Goal: Information Seeking & Learning: Check status

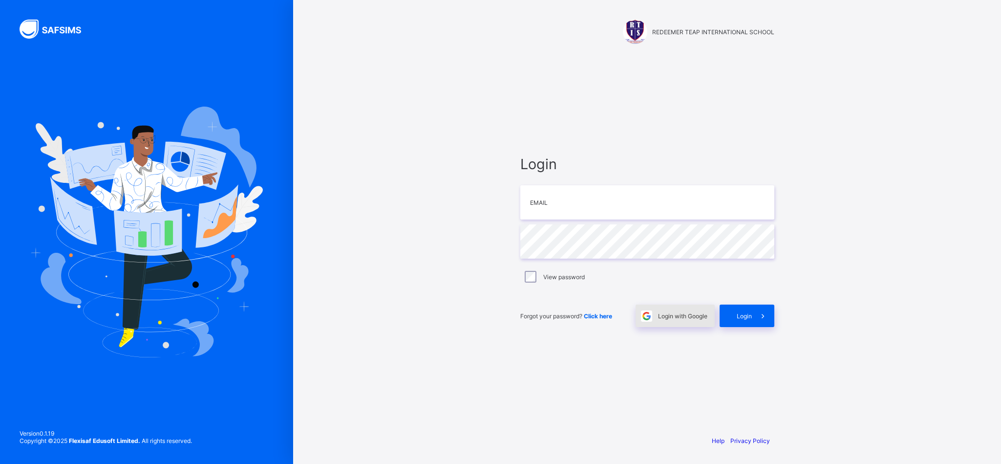
click at [698, 320] on div "Login with Google" at bounding box center [675, 315] width 79 height 22
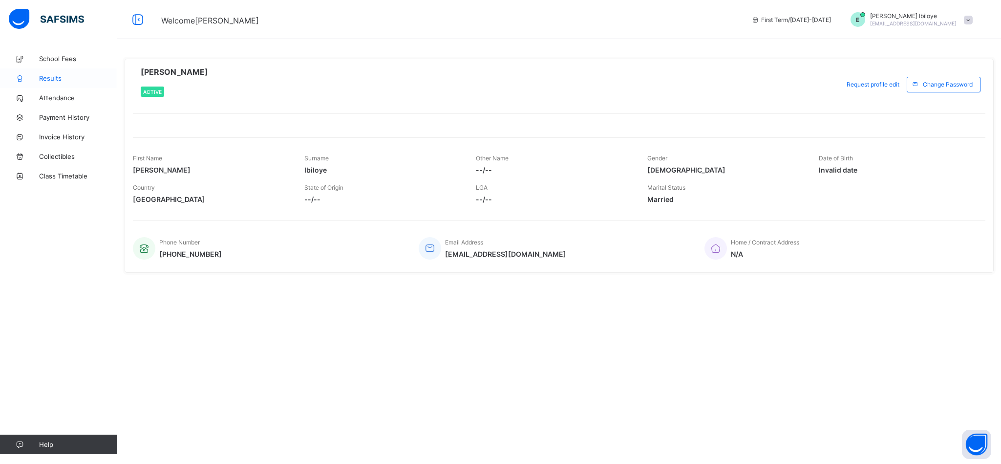
click at [54, 78] on span "Results" at bounding box center [78, 78] width 78 height 8
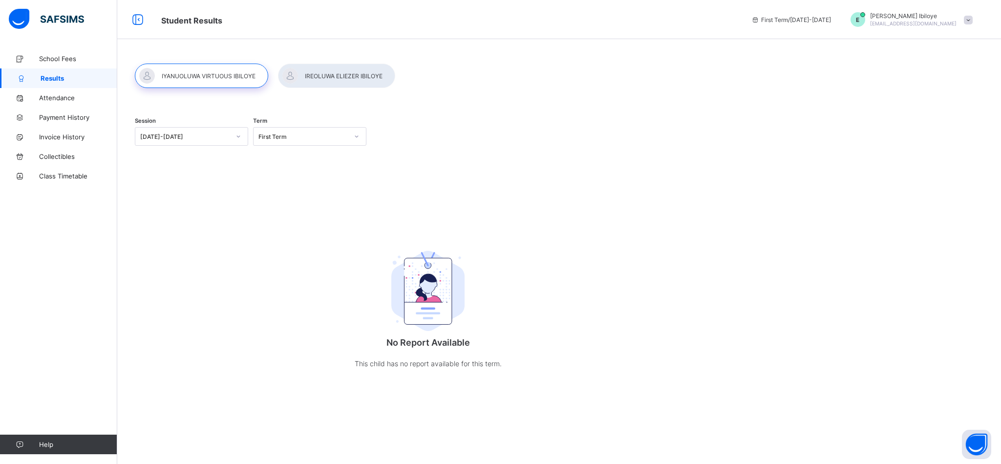
click at [317, 78] on div at bounding box center [336, 76] width 117 height 24
click at [239, 133] on icon at bounding box center [238, 136] width 6 height 10
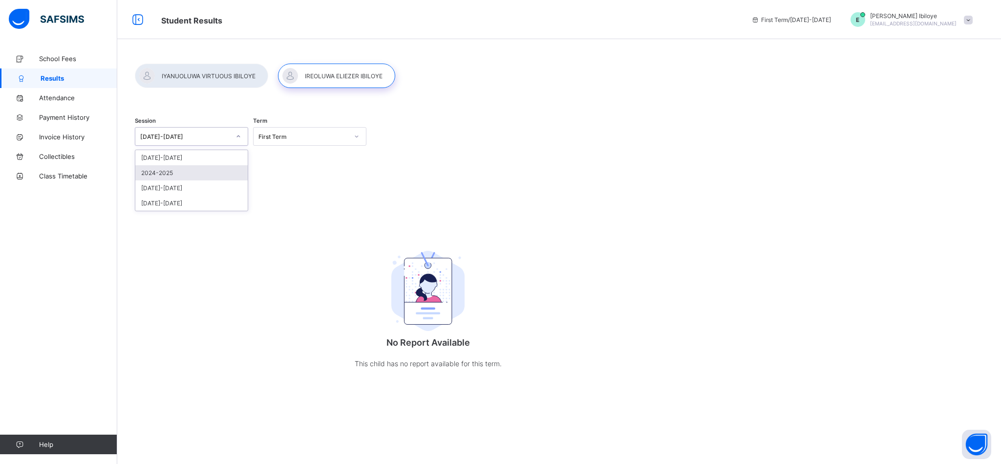
click at [168, 171] on div "2024-2025" at bounding box center [191, 172] width 112 height 15
click at [358, 134] on icon at bounding box center [357, 136] width 6 height 10
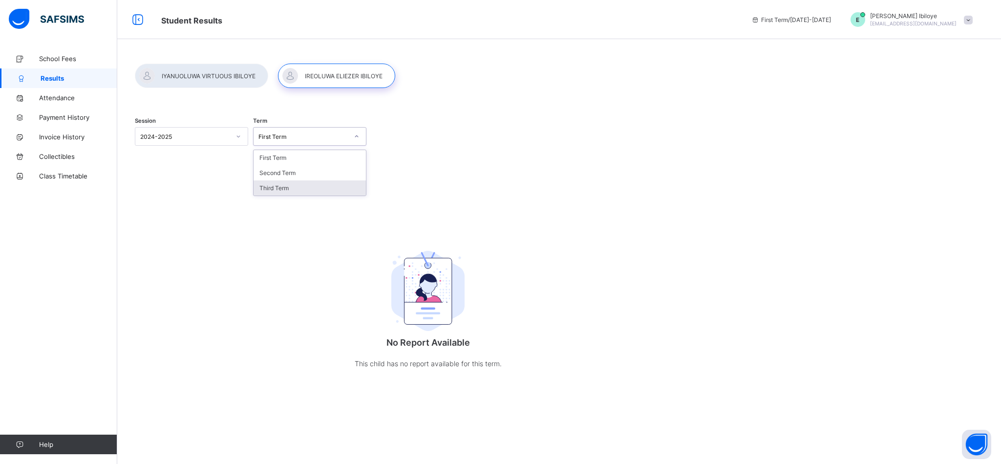
click at [301, 185] on div "Third Term" at bounding box center [310, 187] width 112 height 15
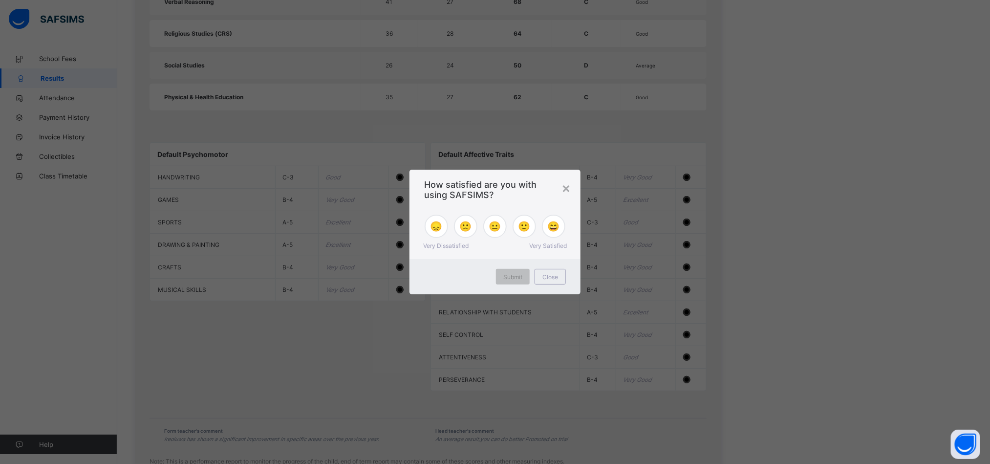
scroll to position [703, 0]
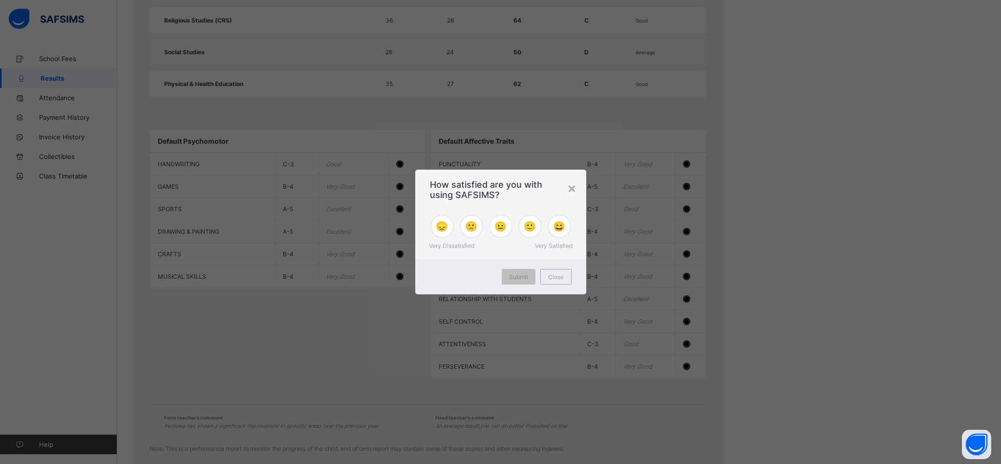
click at [996, 457] on div "× How satisfied are you with using SAFSIMS? 😞 🙁 😐 🙂 😄 Very Dissatisfied Very Sa…" at bounding box center [500, 232] width 1001 height 464
click at [555, 226] on span "😄" at bounding box center [559, 226] width 12 height 12
click at [520, 276] on span "Submit" at bounding box center [518, 276] width 19 height 7
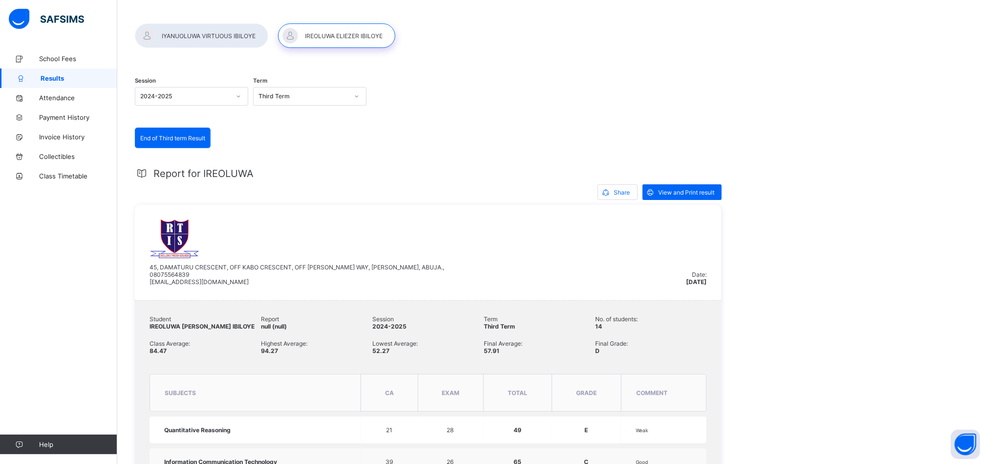
scroll to position [26, 0]
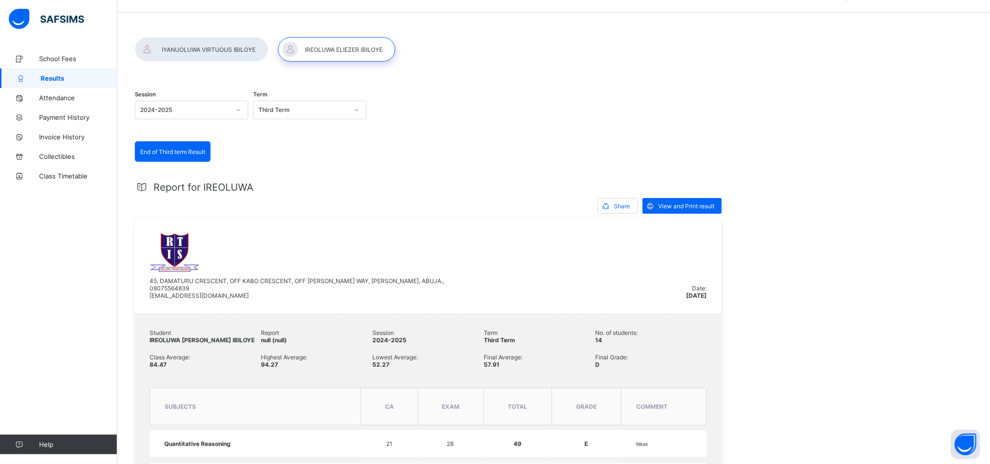
click at [356, 109] on icon at bounding box center [357, 110] width 6 height 10
click at [326, 142] on div "Second Term" at bounding box center [310, 146] width 112 height 15
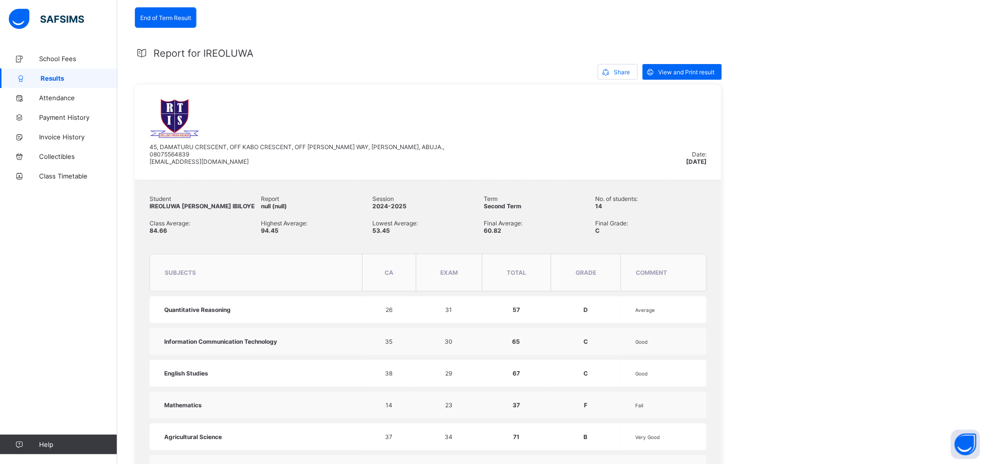
scroll to position [147, 0]
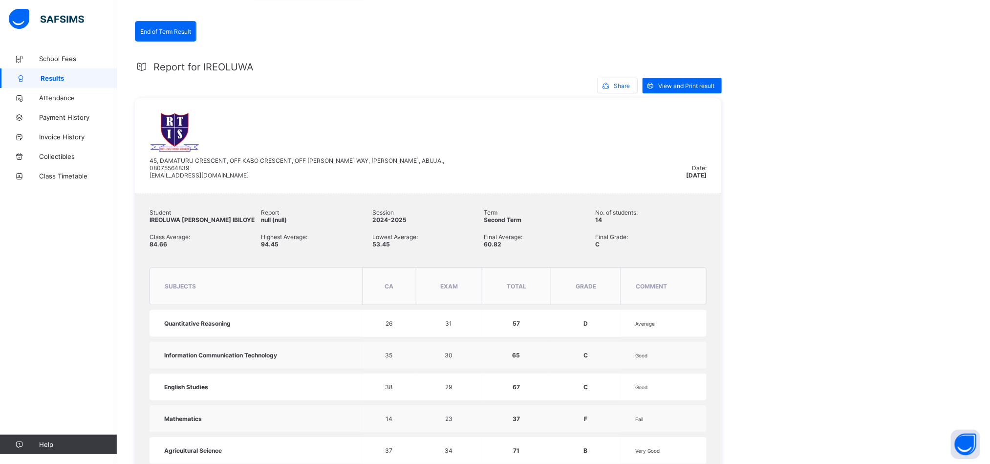
click at [154, 30] on span "End of Term Result" at bounding box center [165, 31] width 51 height 7
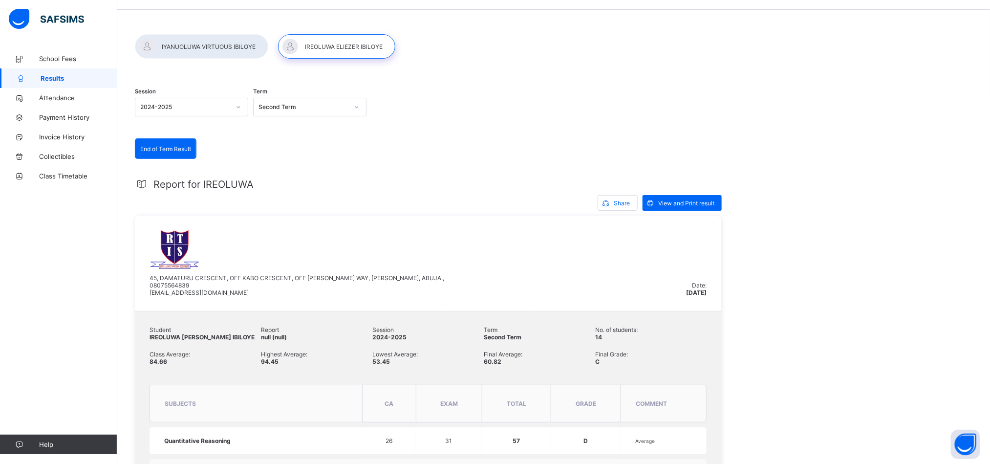
scroll to position [0, 0]
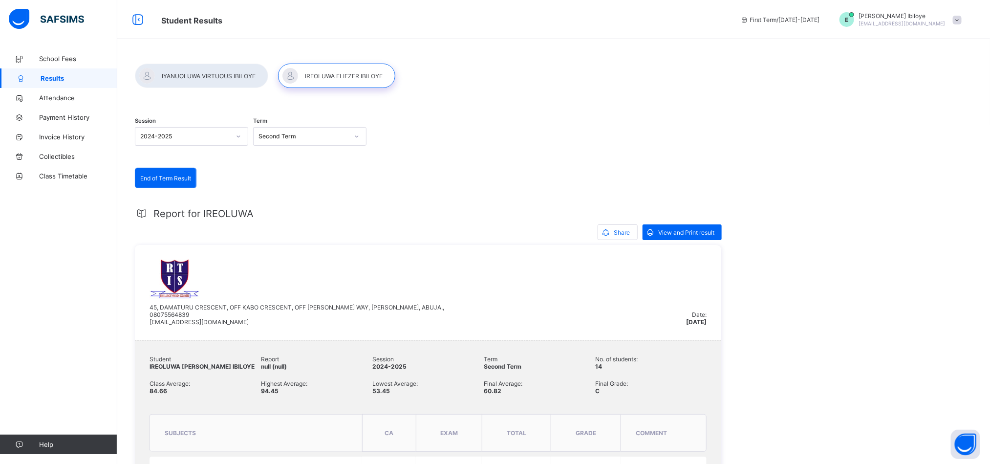
click at [358, 134] on icon at bounding box center [357, 136] width 6 height 10
click at [338, 156] on div "First Term" at bounding box center [310, 157] width 112 height 15
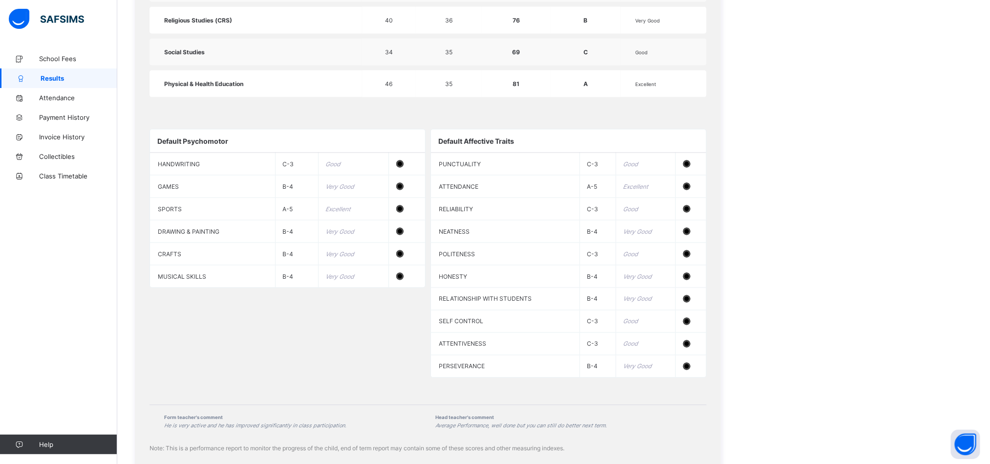
scroll to position [730, 0]
